Goal: Information Seeking & Learning: Learn about a topic

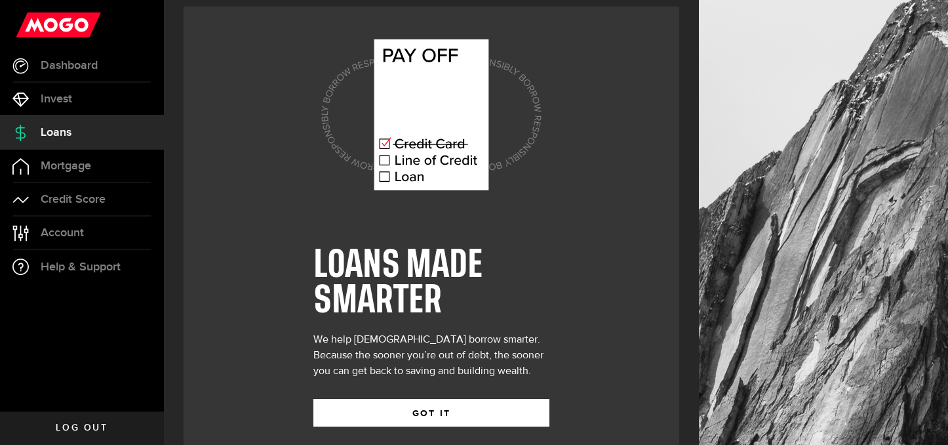
scroll to position [30, 0]
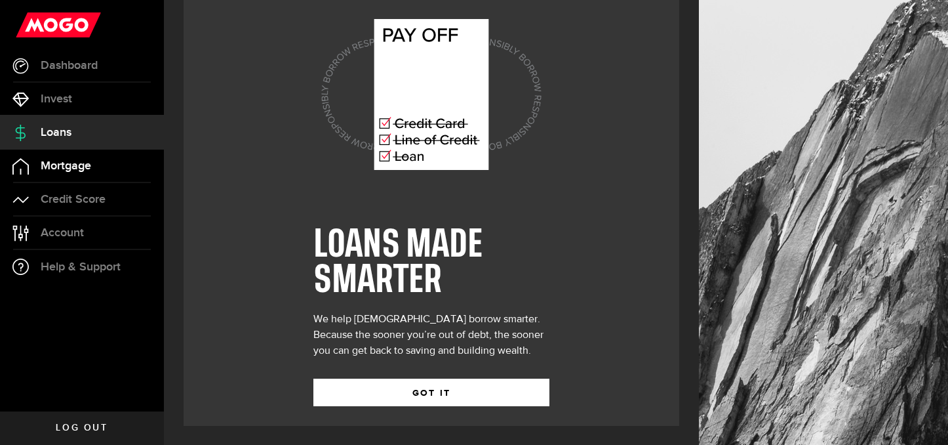
click at [71, 170] on span "Mortgage" at bounding box center [66, 166] width 50 height 12
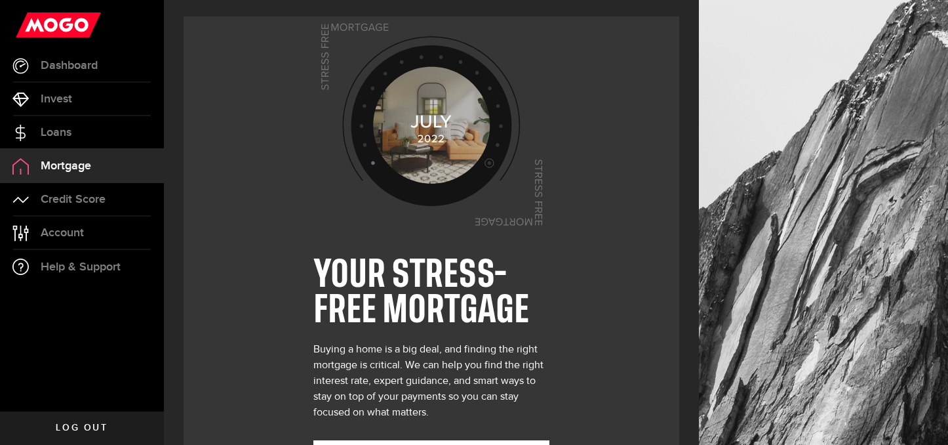
scroll to position [62, 0]
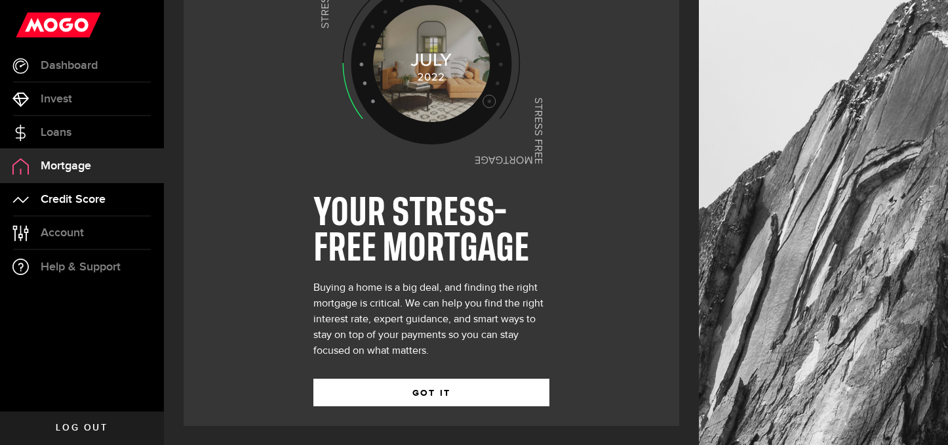
click at [54, 199] on span "Credit Score" at bounding box center [73, 199] width 65 height 12
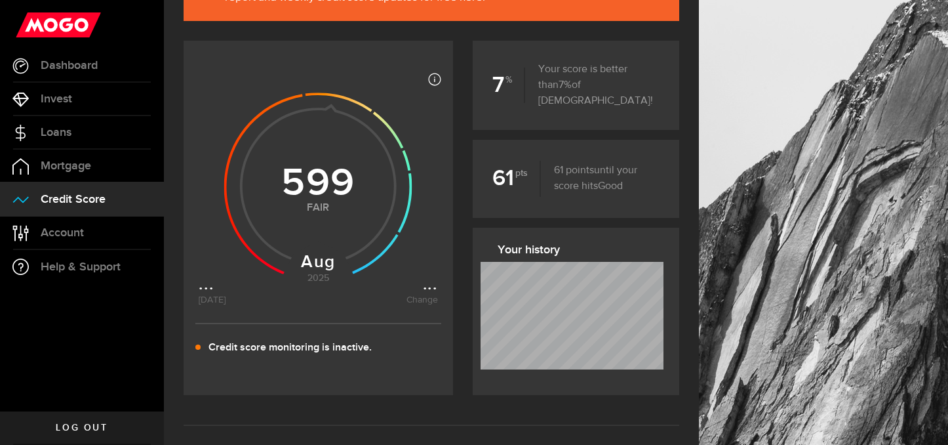
scroll to position [170, 0]
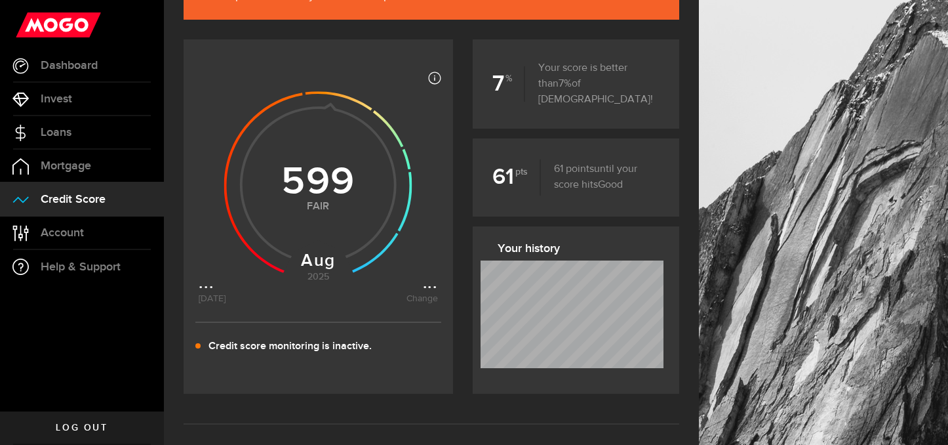
click at [409, 381] on div "Most credit scores are between 399 and 862, and higher scores are better becaus…" at bounding box center [318, 216] width 269 height 354
click at [58, 222] on link "Account Compte" at bounding box center [82, 232] width 164 height 33
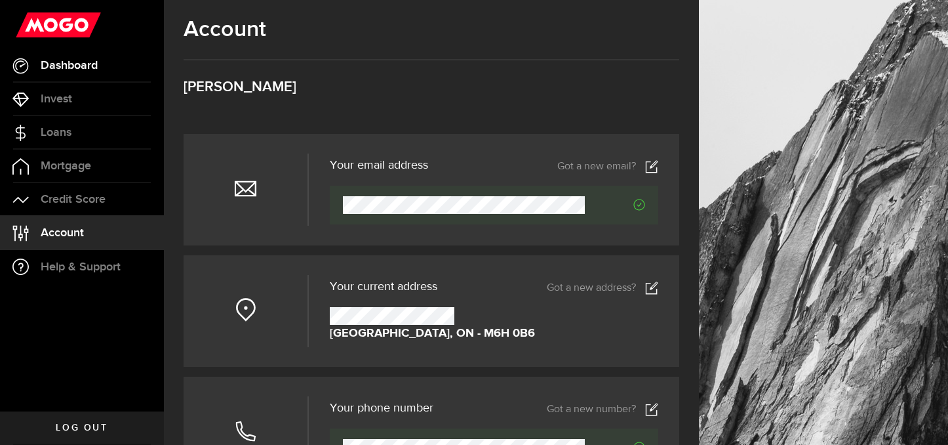
click at [81, 53] on link "Dashboard" at bounding box center [82, 65] width 164 height 33
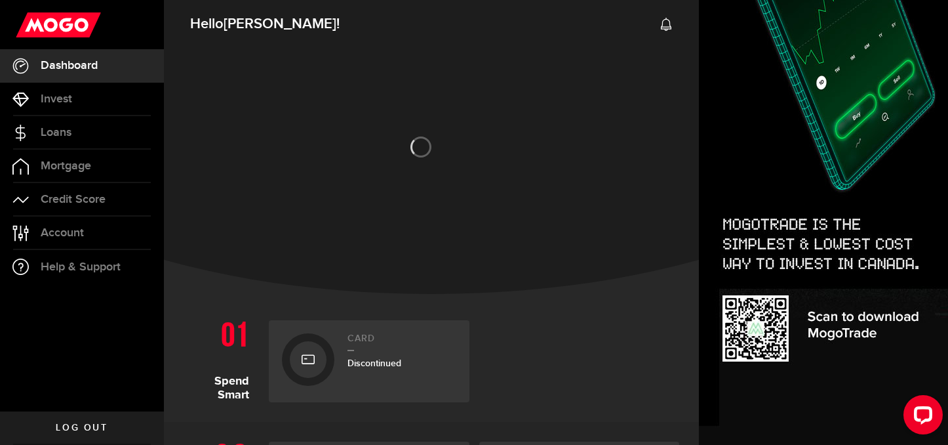
click at [323, 365] on div at bounding box center [308, 359] width 37 height 37
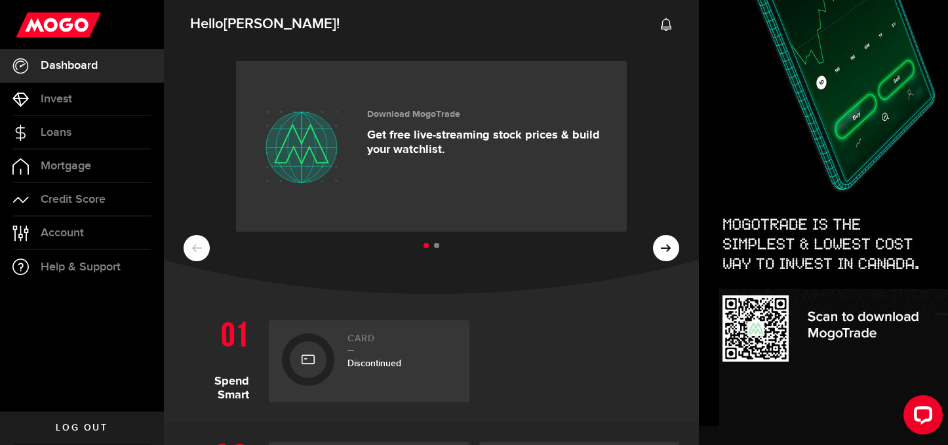
click at [436, 247] on li at bounding box center [436, 245] width 5 height 5
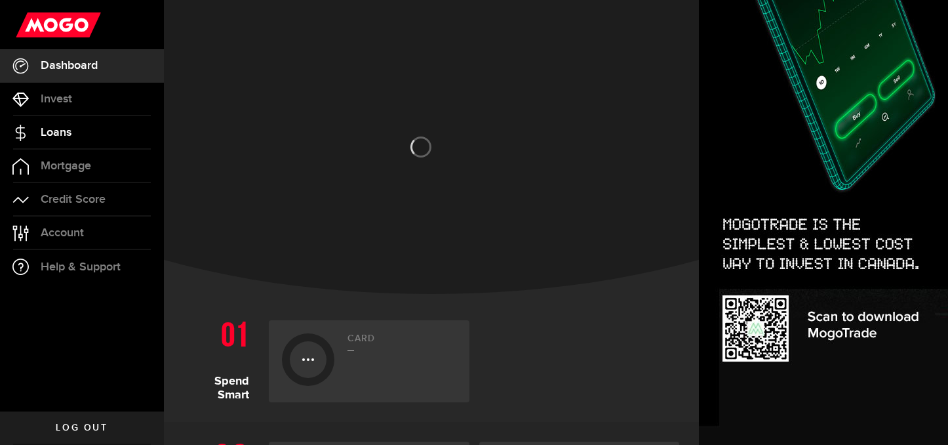
click at [45, 131] on span "Loans" at bounding box center [56, 133] width 31 height 12
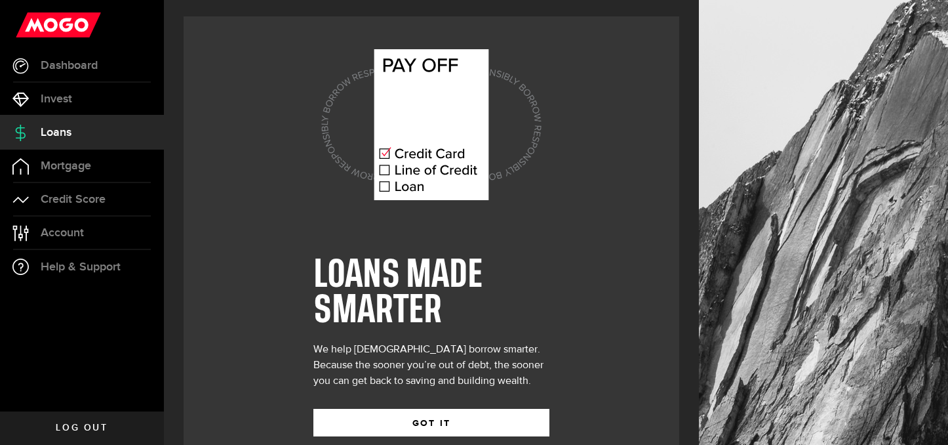
scroll to position [30, 0]
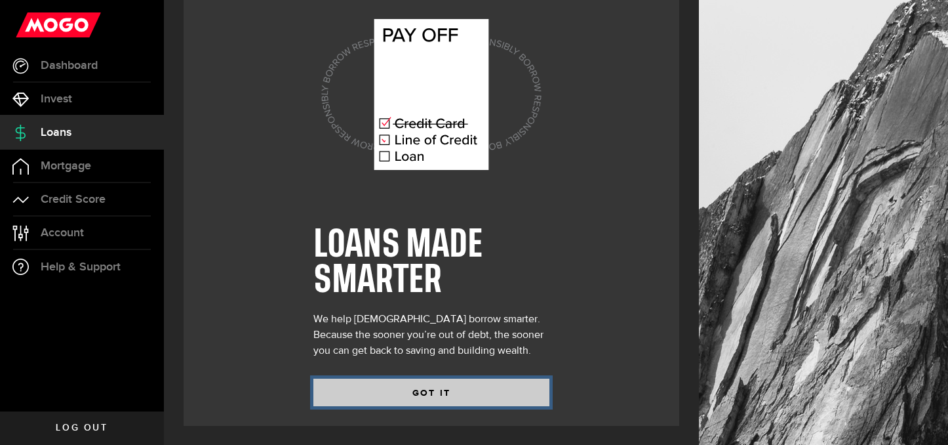
click at [412, 379] on button "GOT IT" at bounding box center [431, 392] width 236 height 28
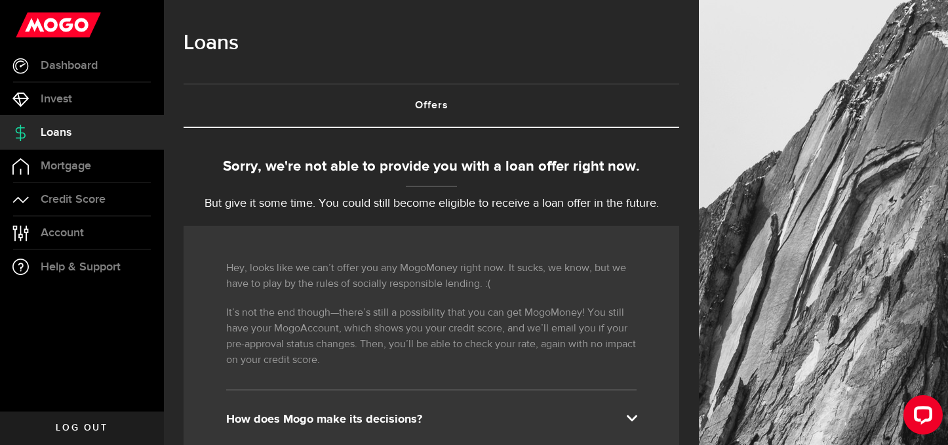
scroll to position [28, 0]
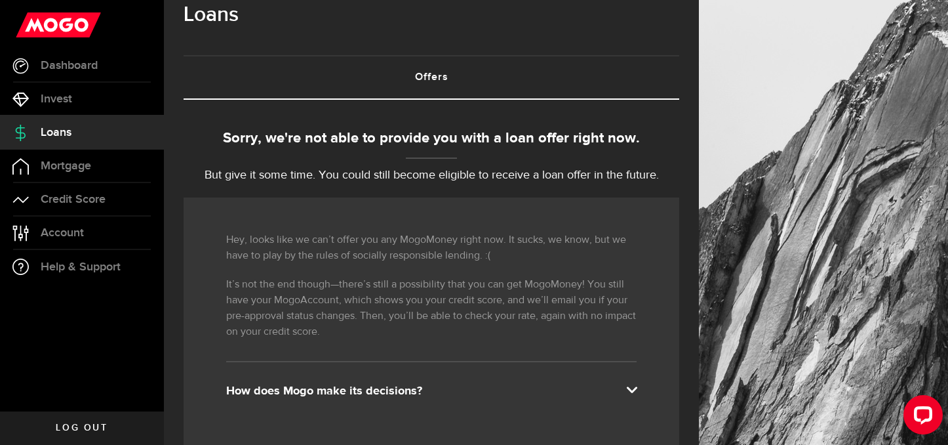
click at [675, 230] on div "Hey, looks like we can’t offer you any MogoMoney right now. It sucks, we know, …" at bounding box center [432, 323] width 496 height 252
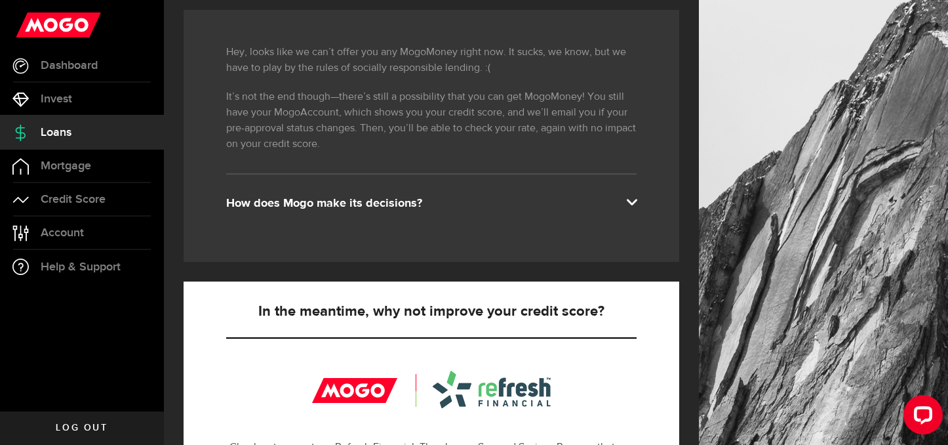
scroll to position [184, 0]
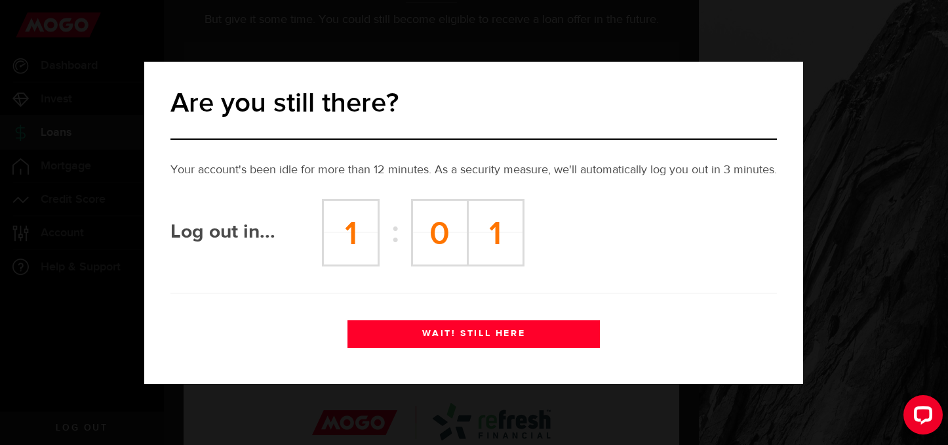
click at [448, 334] on button "WAIT! STILL HERE" at bounding box center [473, 334] width 252 height 28
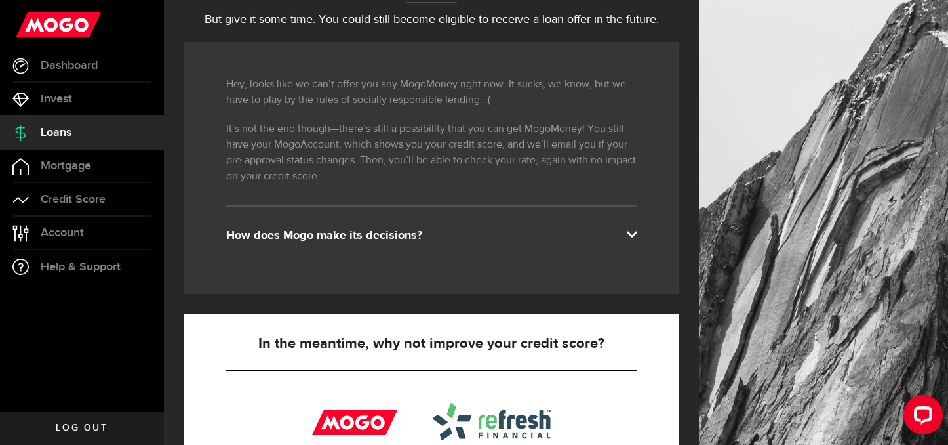
click at [393, 238] on div "How does Mogo make its decisions?" at bounding box center [431, 235] width 410 height 16
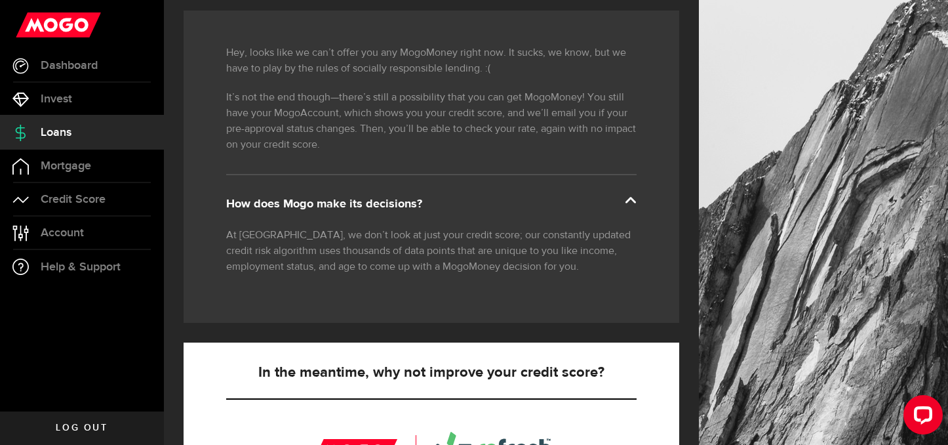
scroll to position [220, 0]
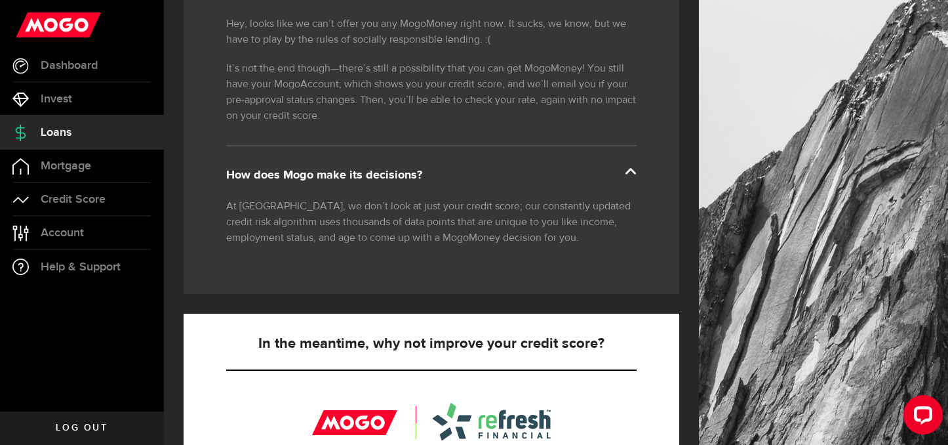
click at [424, 258] on div "Hey, looks like we can’t offer you any MogoMoney right now. It sucks, we know, …" at bounding box center [432, 138] width 496 height 312
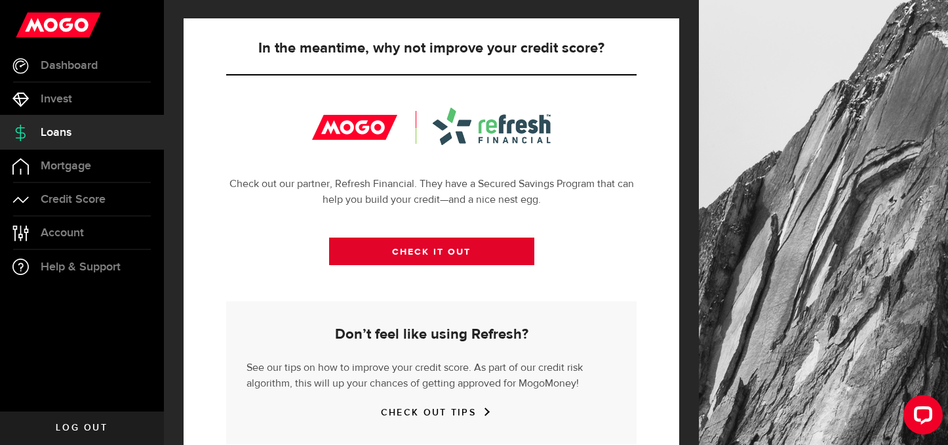
scroll to position [579, 0]
